Goal: Task Accomplishment & Management: Manage account settings

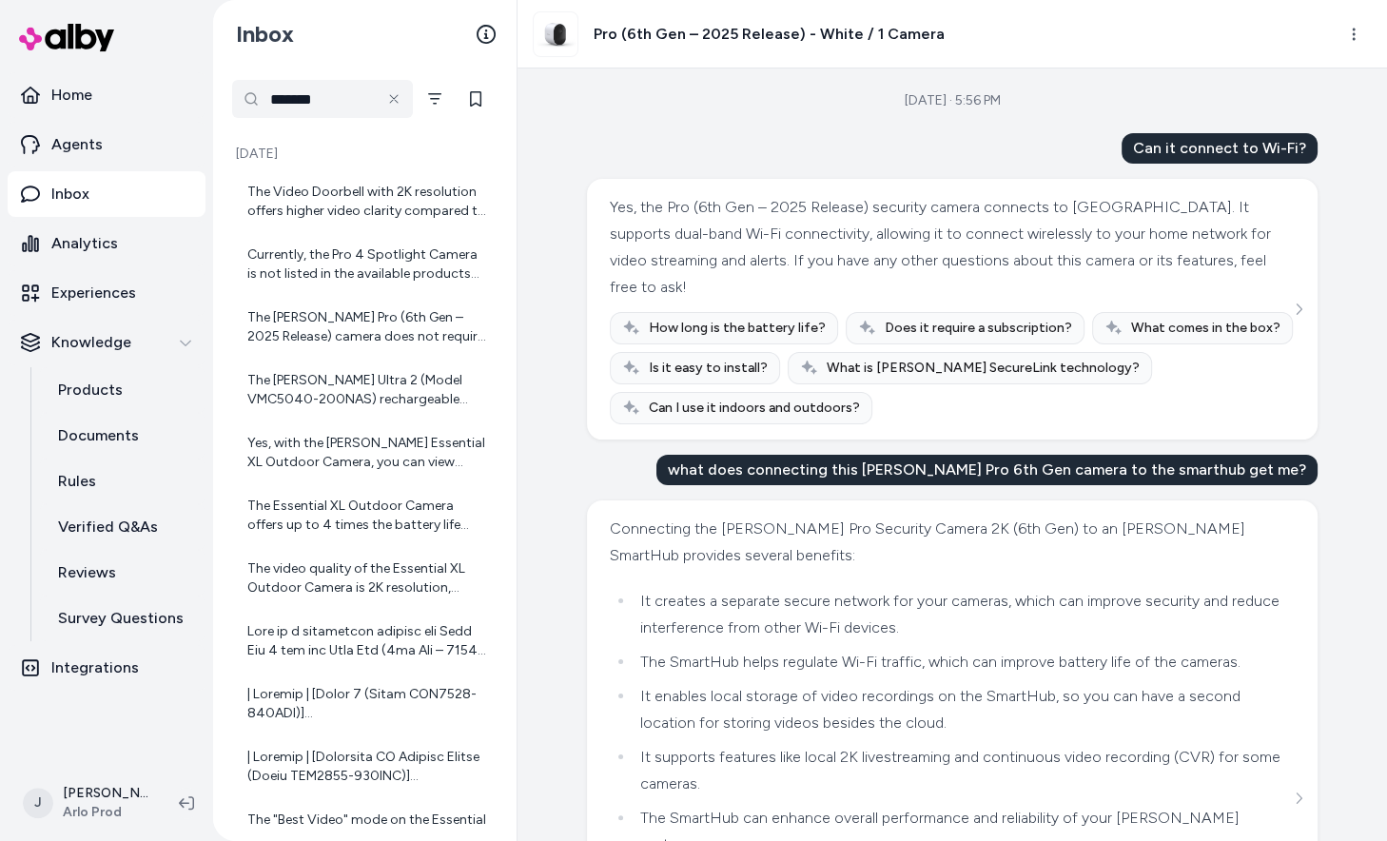
scroll to position [1795, 0]
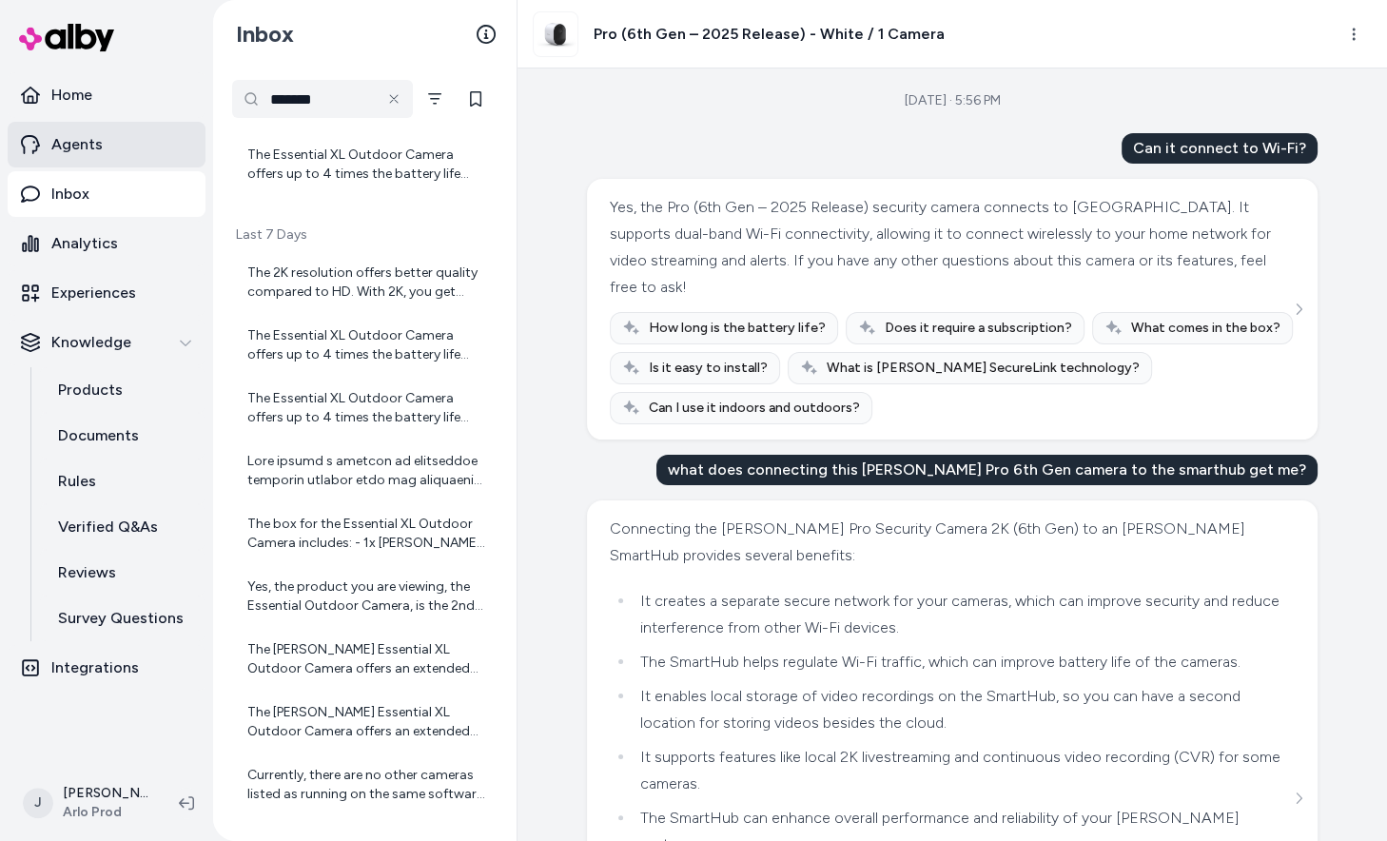
click at [87, 154] on p "Agents" at bounding box center [76, 144] width 51 height 23
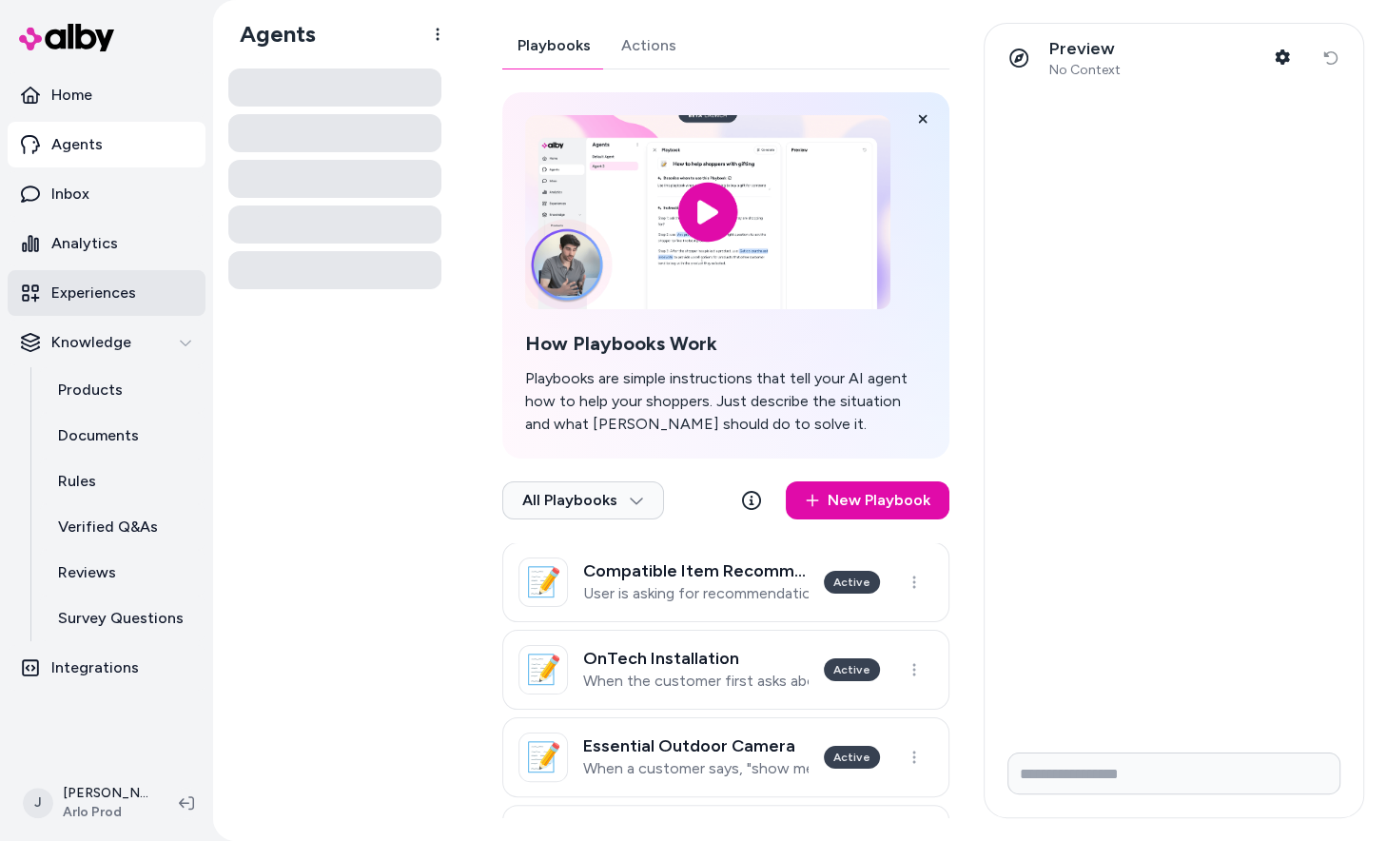
click at [73, 292] on p "Experiences" at bounding box center [93, 293] width 85 height 23
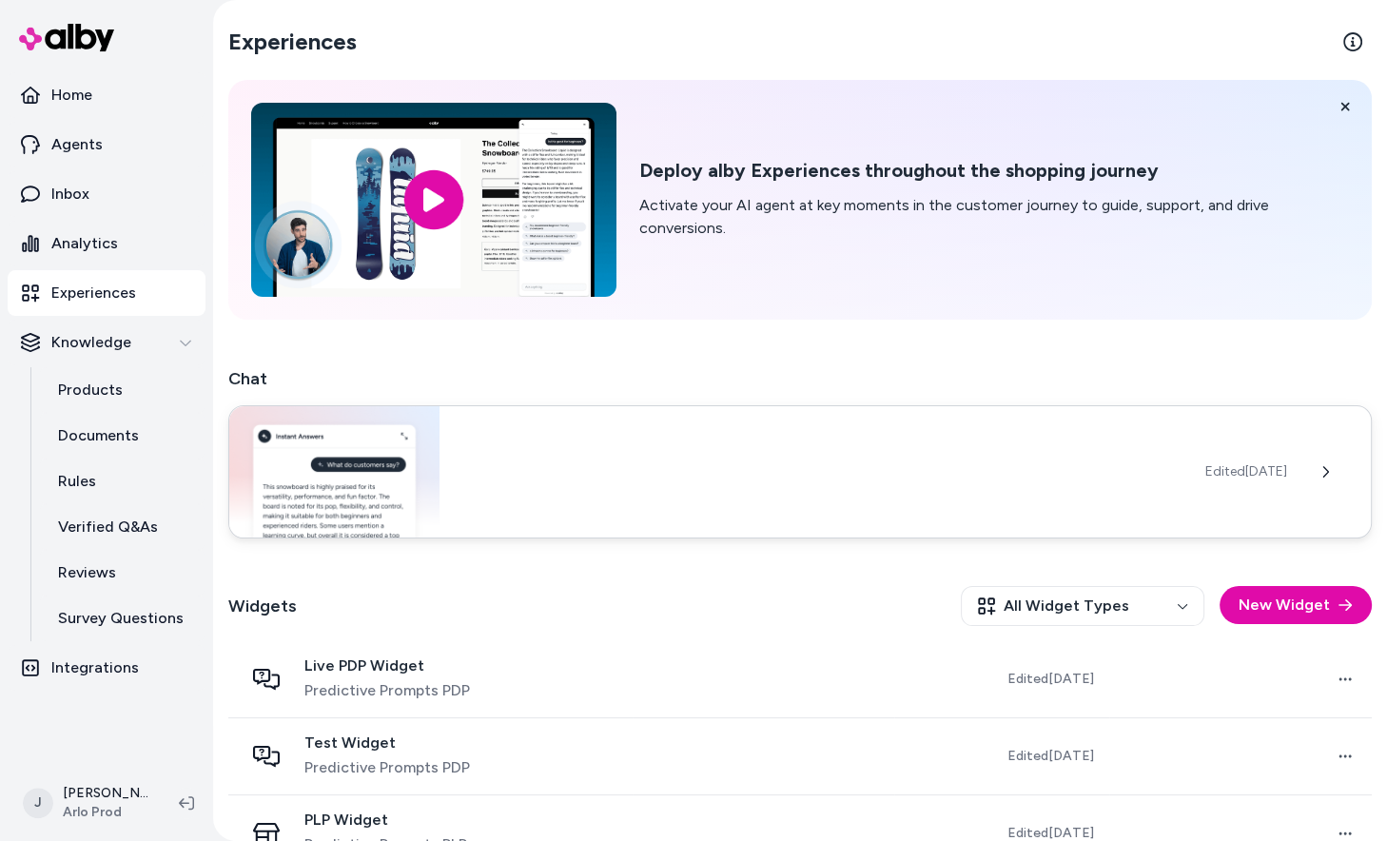
click at [506, 476] on div "Edited [DATE]" at bounding box center [800, 471] width 1144 height 133
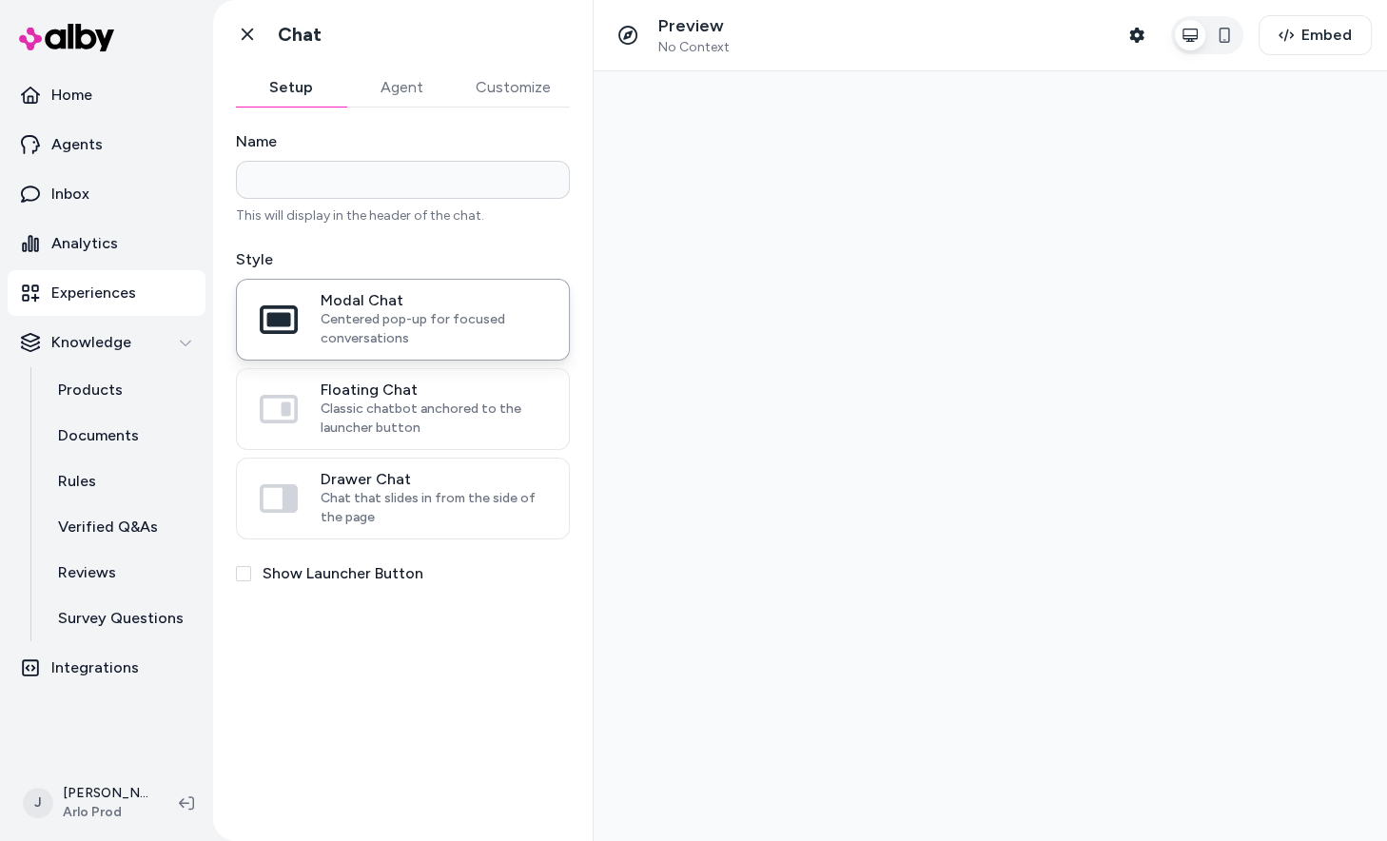
click at [397, 97] on button "Agent" at bounding box center [401, 87] width 110 height 38
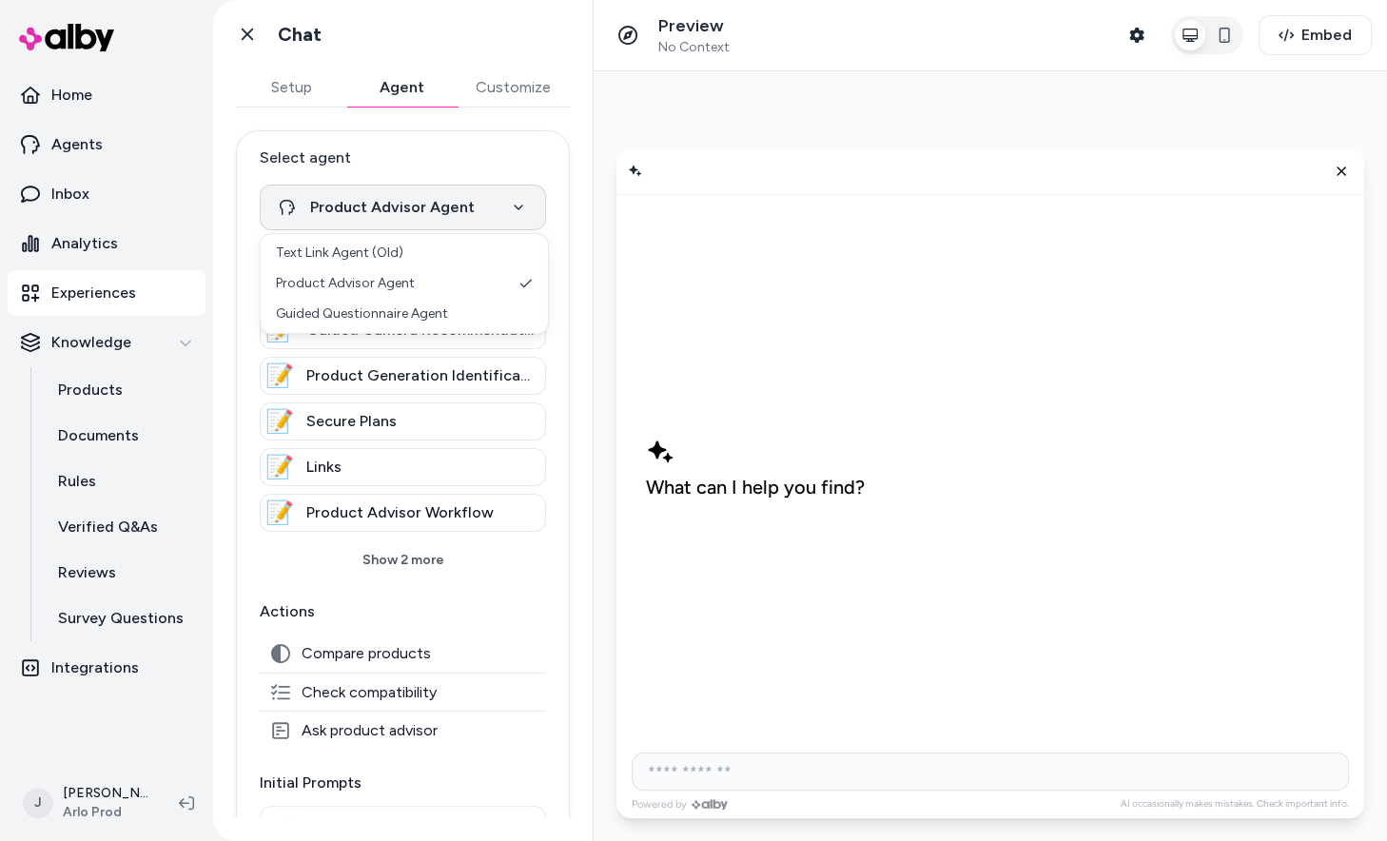
click at [460, 191] on html "**********" at bounding box center [693, 420] width 1387 height 841
select select "**********"
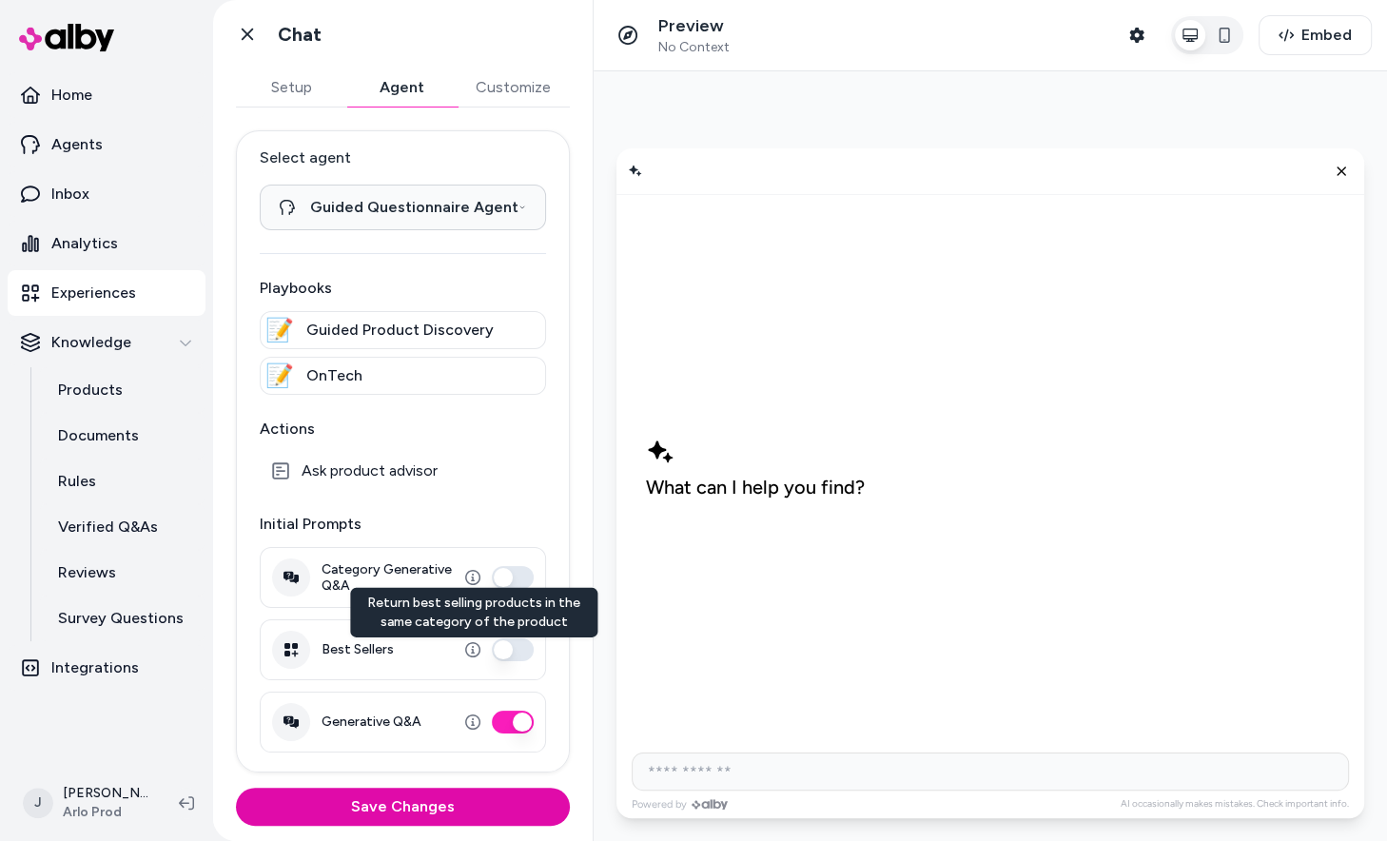
click at [517, 643] on button "Best Sellers" at bounding box center [513, 649] width 42 height 23
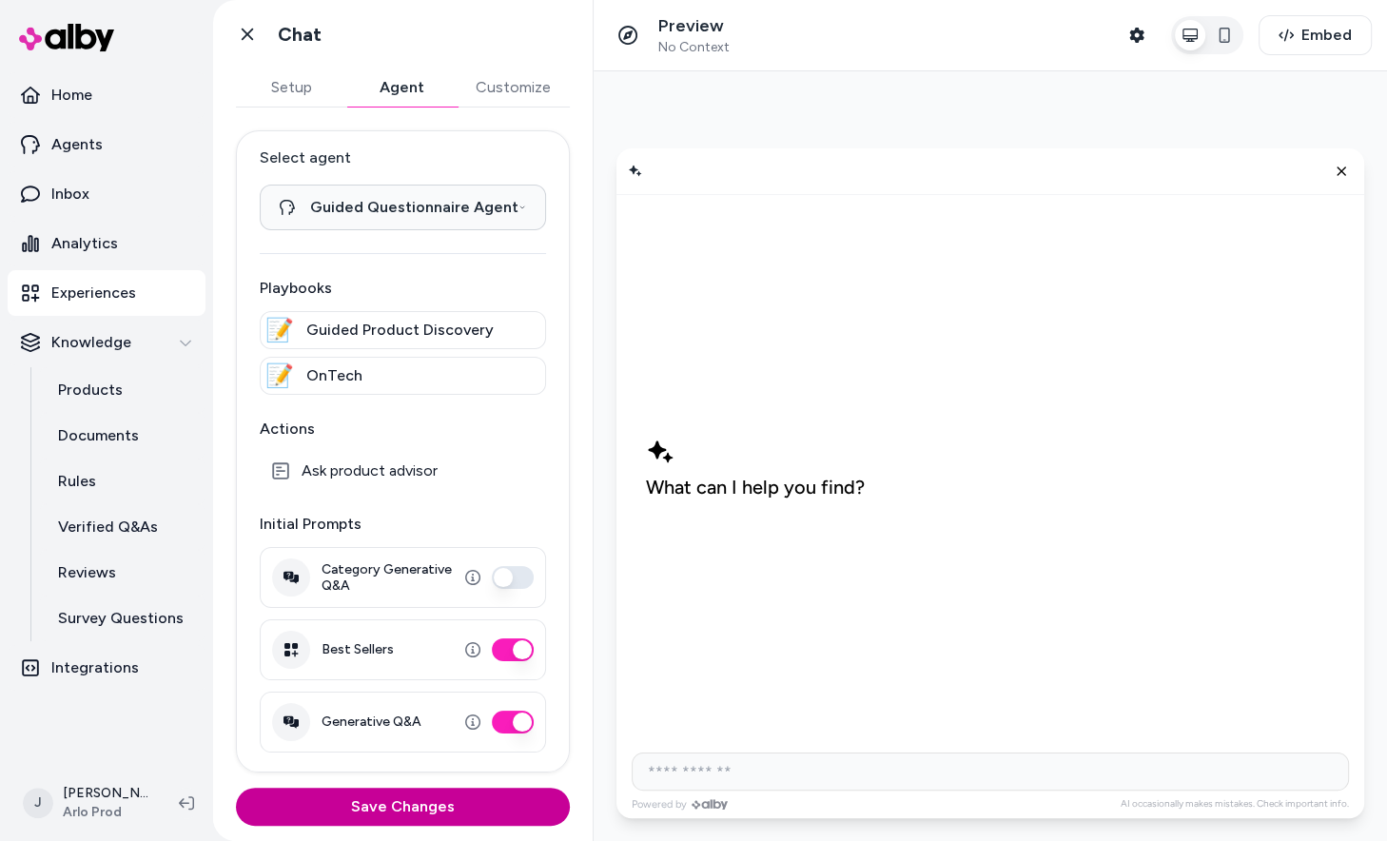
click at [442, 800] on button "Save Changes" at bounding box center [403, 807] width 334 height 38
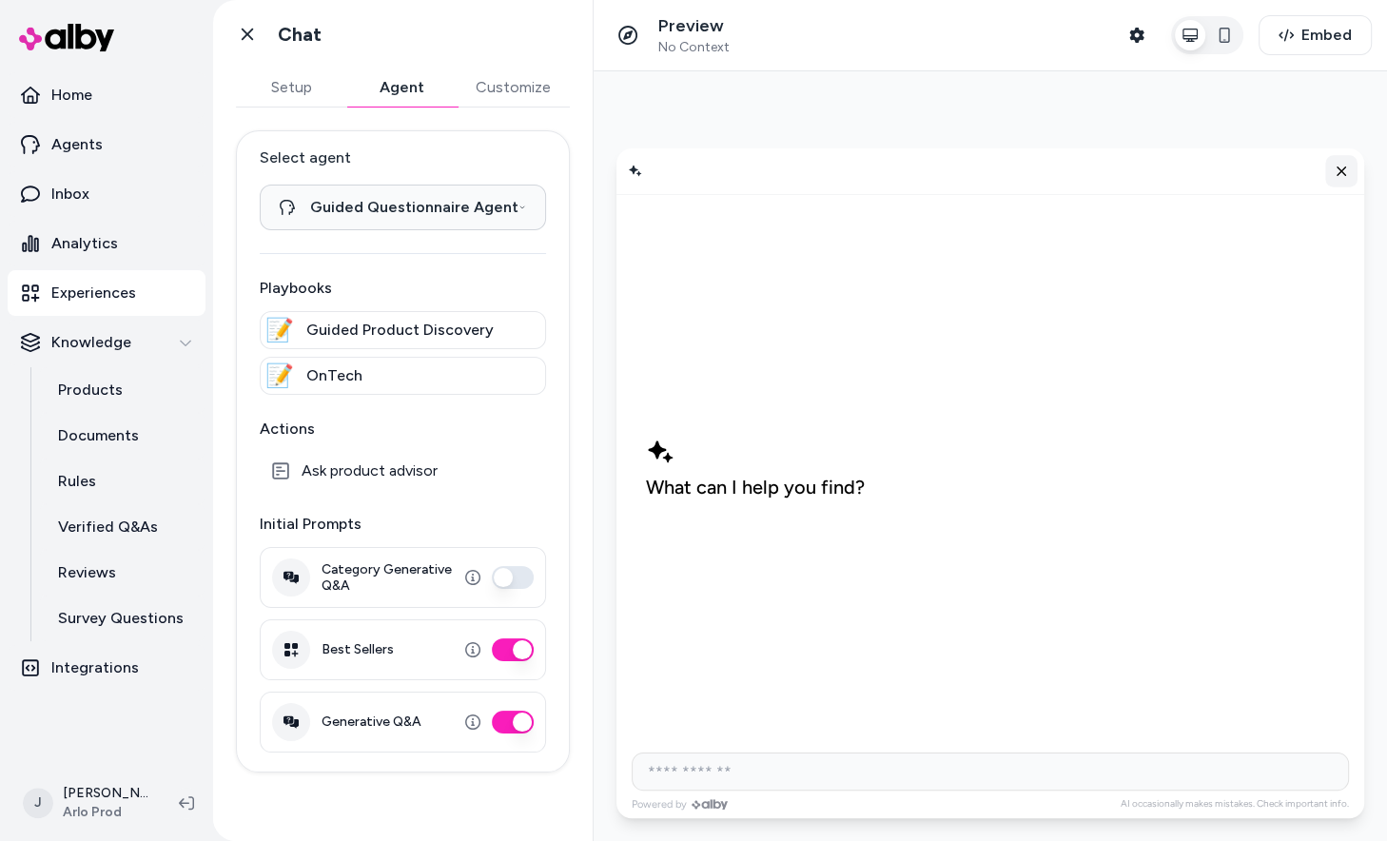
click at [1345, 173] on icon "Close chat" at bounding box center [1342, 172] width 16 height 16
click at [246, 40] on icon at bounding box center [247, 34] width 19 height 19
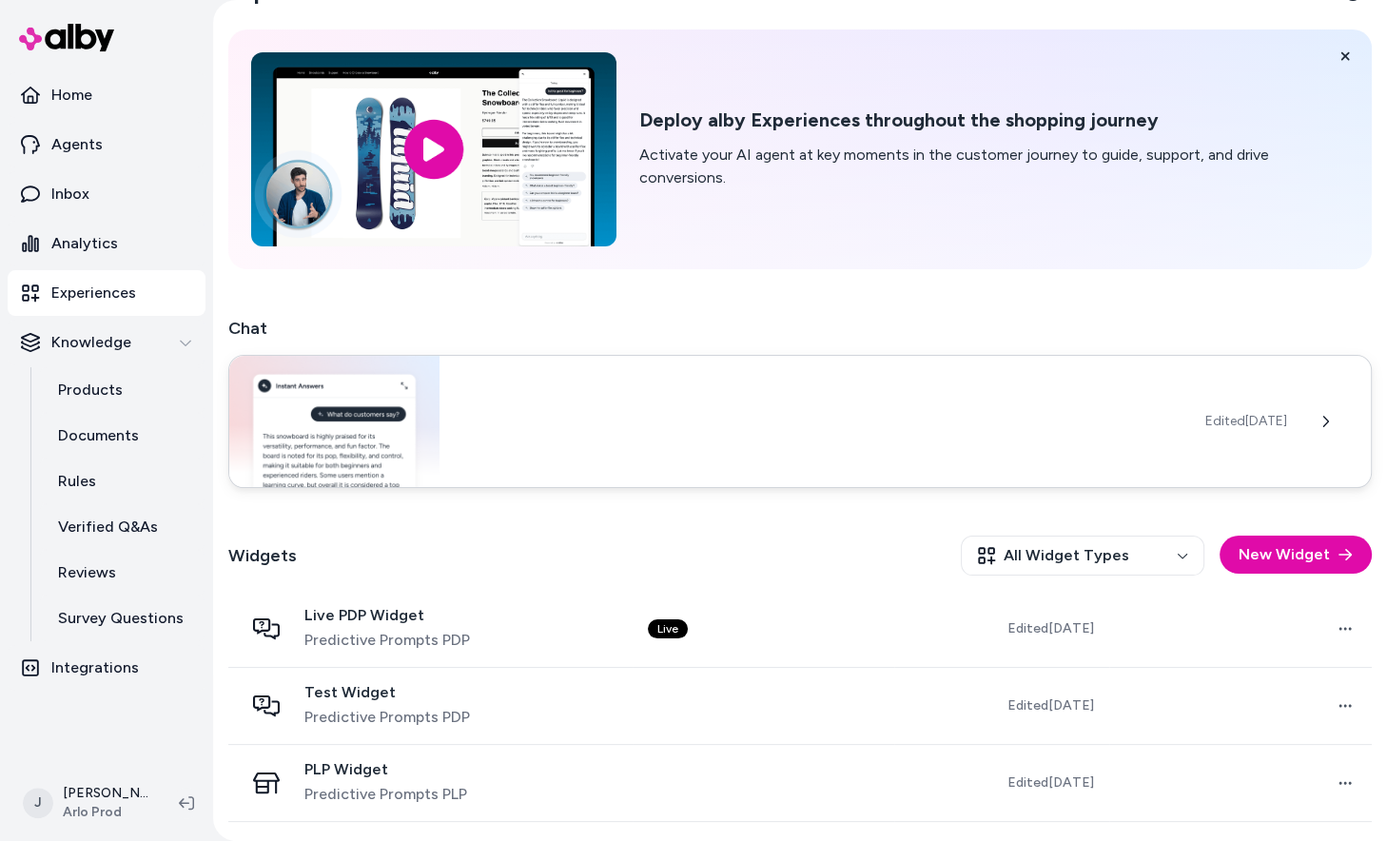
scroll to position [120, 0]
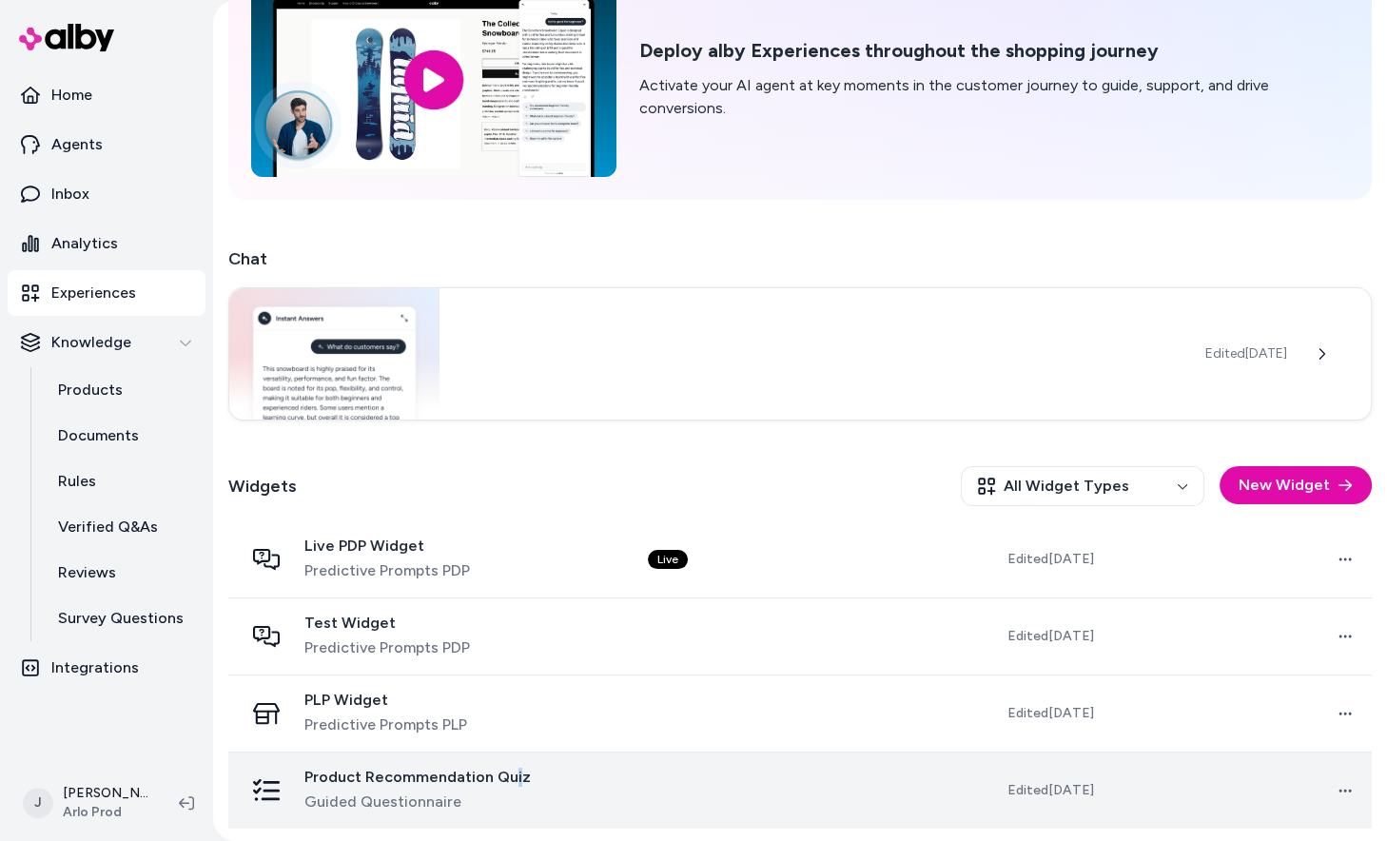
click at [512, 774] on span "Product Recommendation Quiz" at bounding box center [417, 777] width 226 height 19
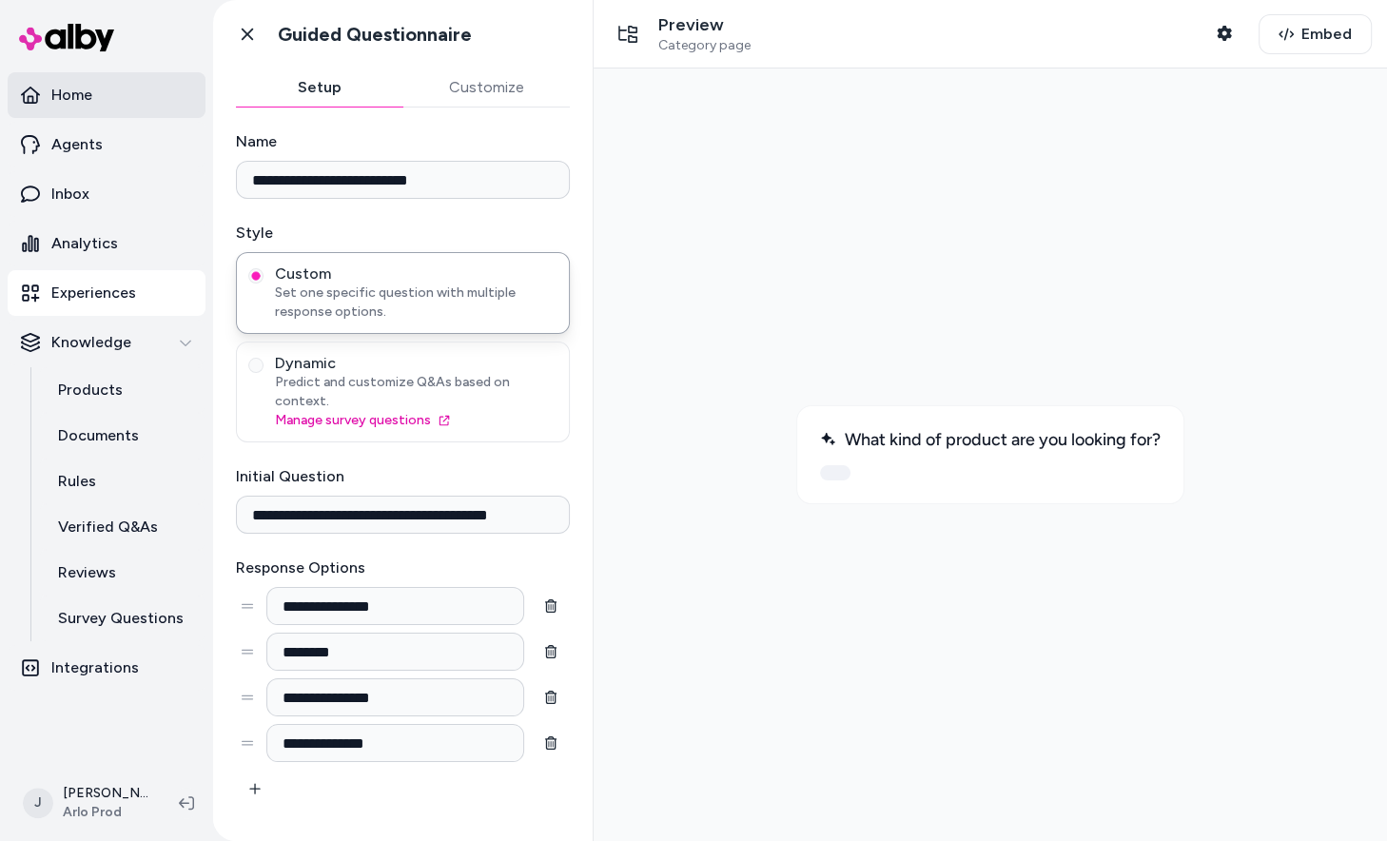
click at [65, 80] on link "Home" at bounding box center [107, 95] width 198 height 46
